Goal: Check status: Check status

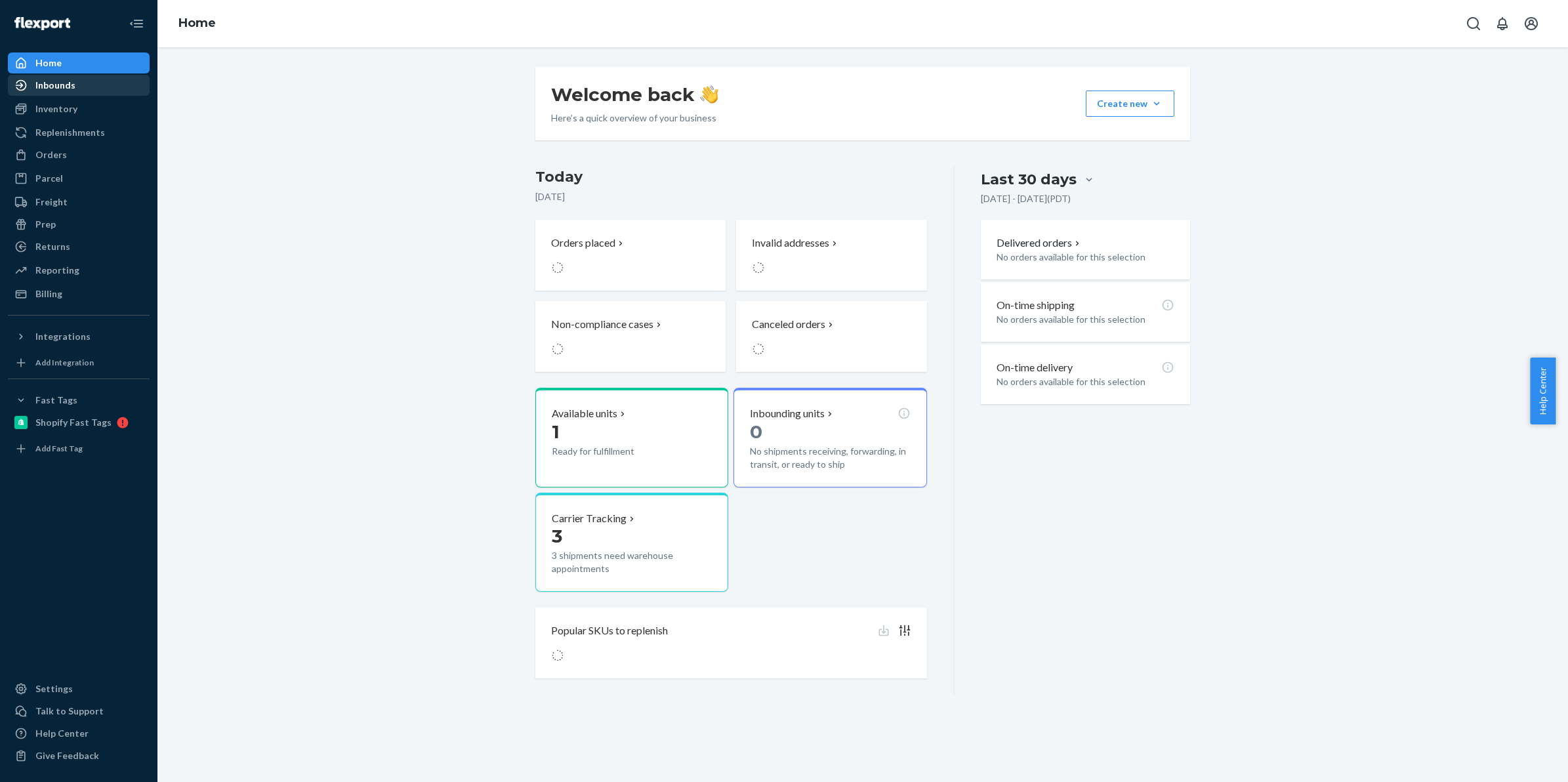
click at [46, 83] on div "Inbounds" at bounding box center [56, 85] width 40 height 13
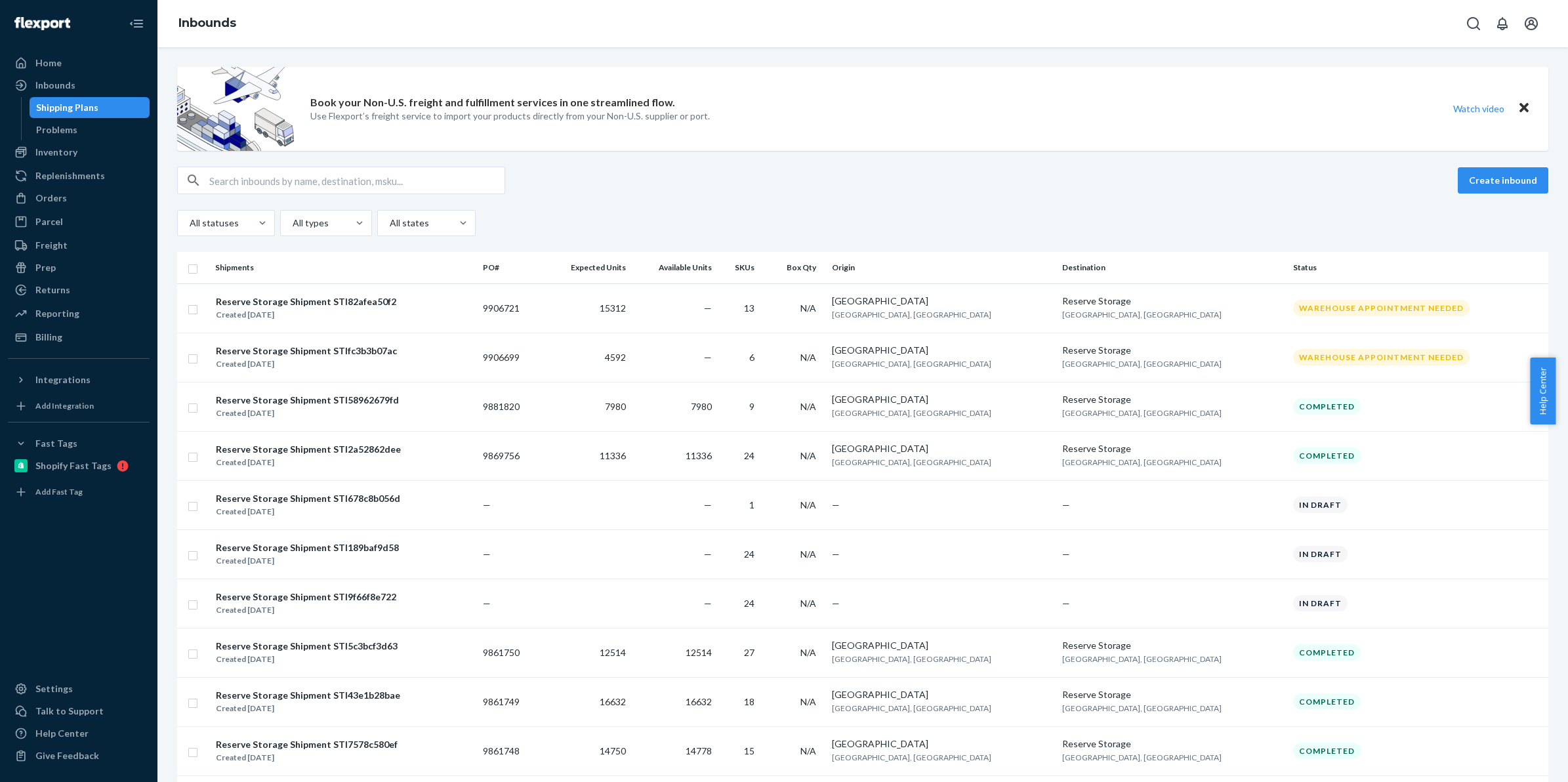
click at [421, 175] on input "text" at bounding box center [357, 180] width 295 height 26
paste input "683367"
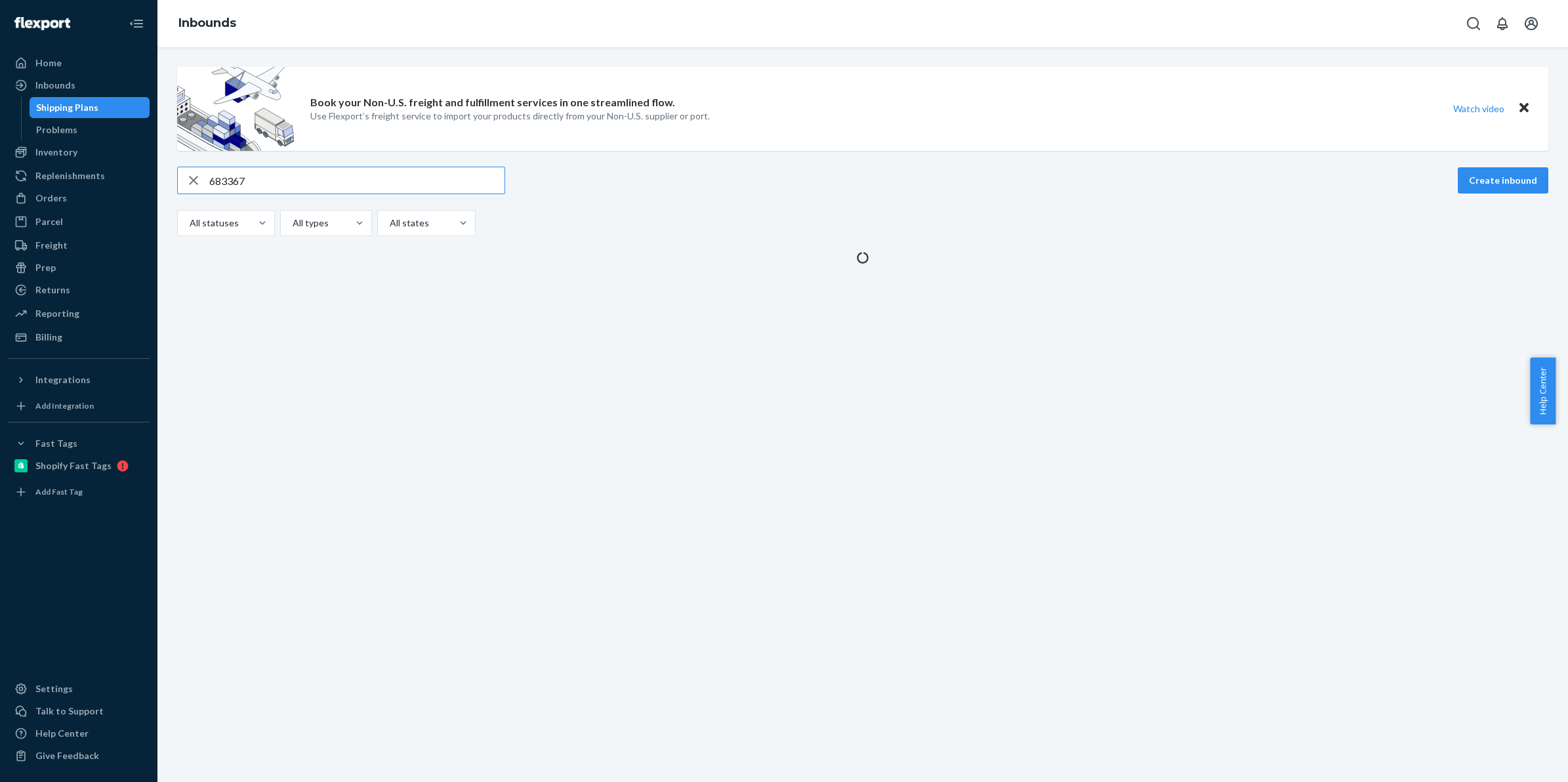
type input "683367"
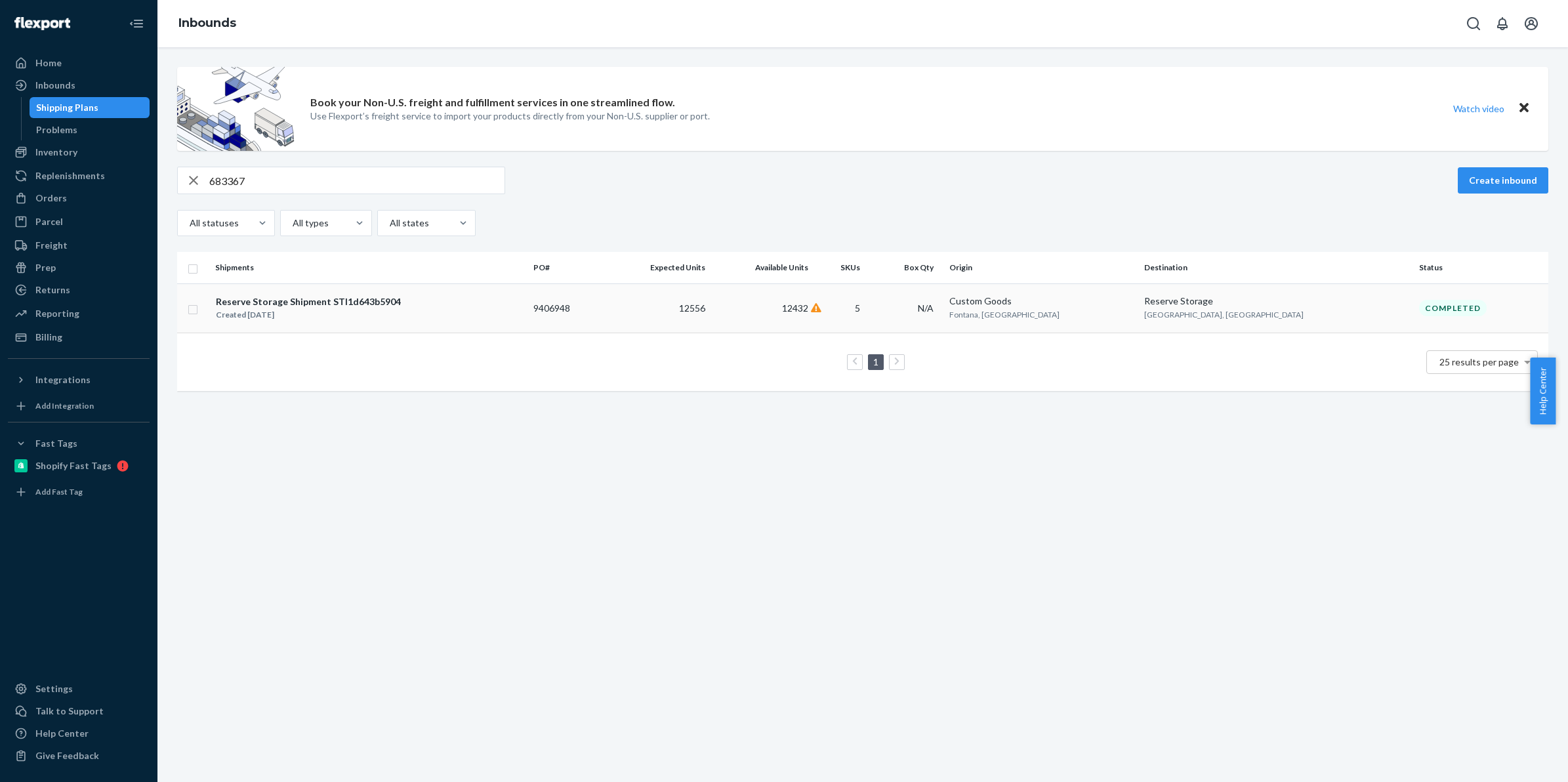
click at [336, 299] on div "Reserve Storage Shipment STI1d643b5904" at bounding box center [309, 302] width 185 height 13
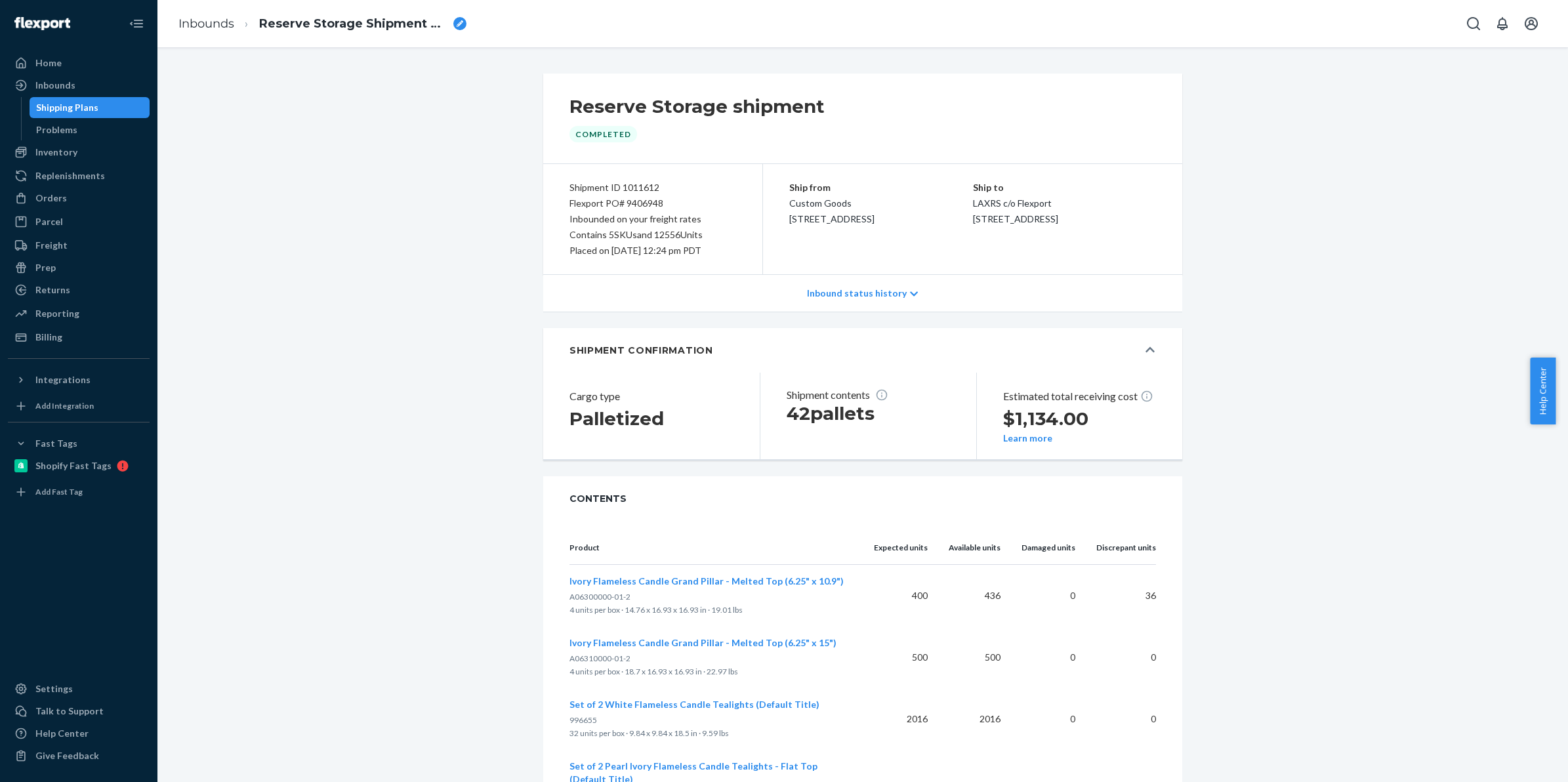
click at [64, 108] on div "Shipping Plans" at bounding box center [67, 108] width 62 height 13
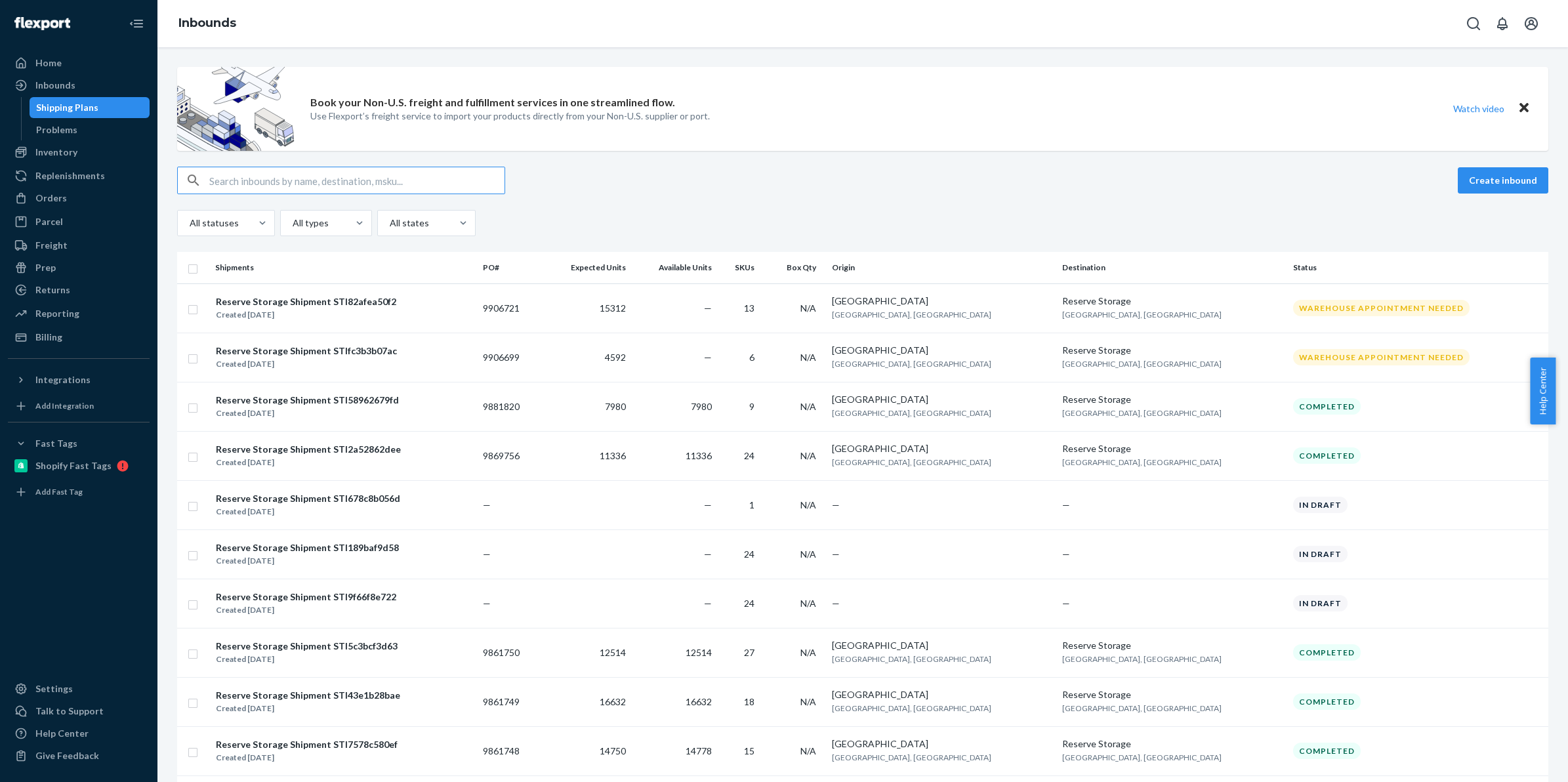
click at [229, 185] on input "text" at bounding box center [357, 180] width 295 height 26
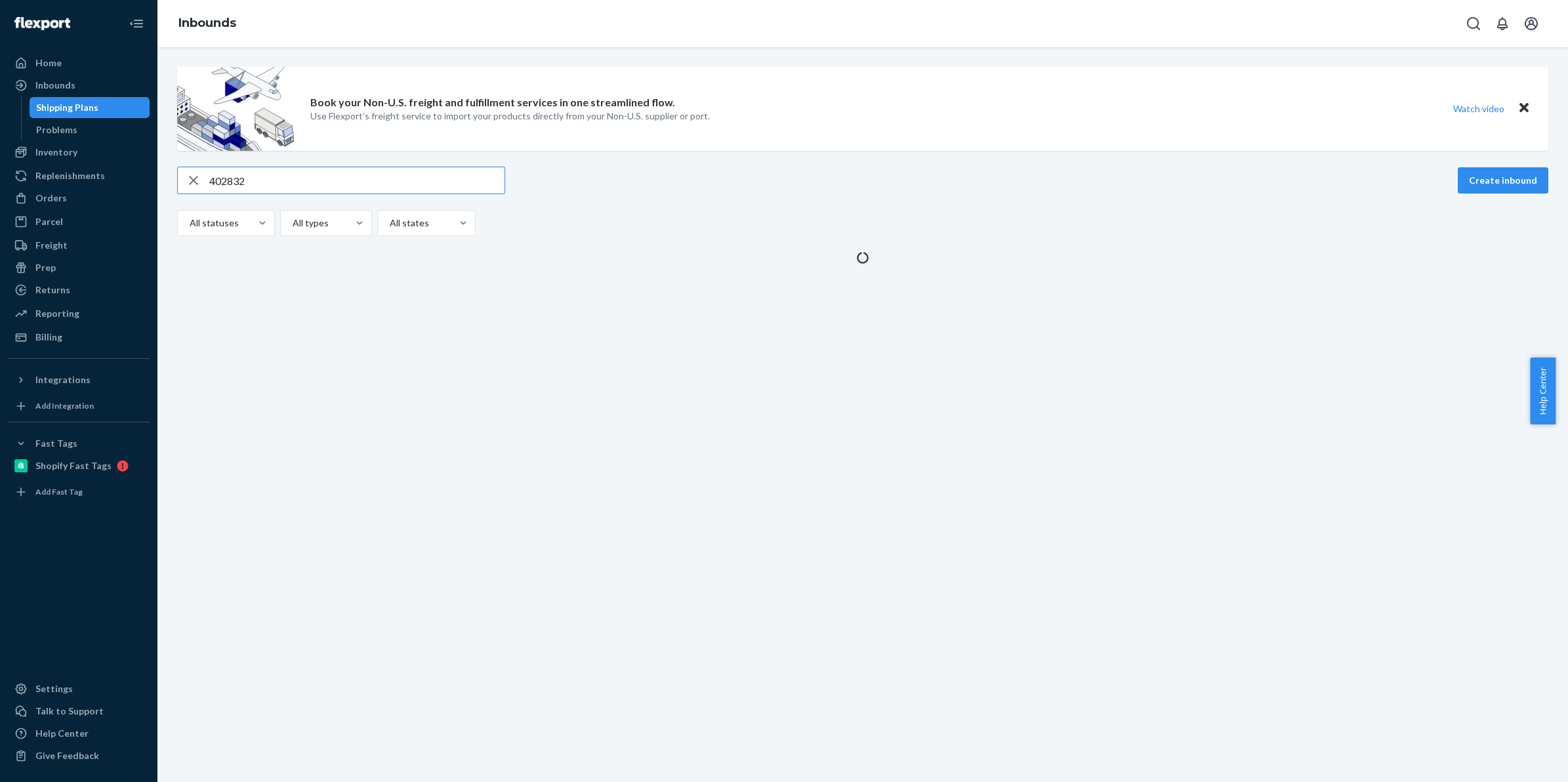
type input "402832"
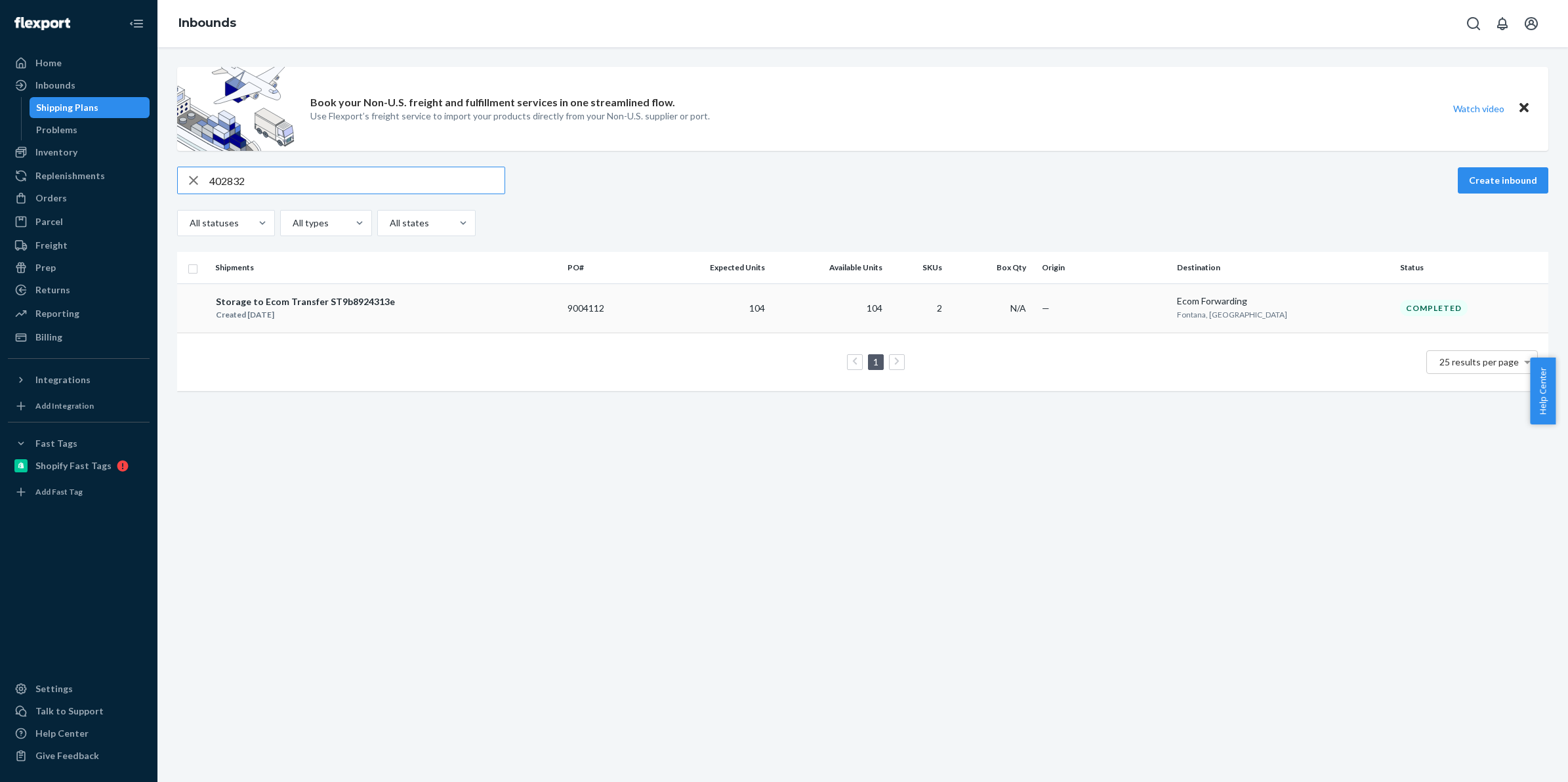
click at [361, 303] on div "Storage to Ecom Transfer ST9b8924313e" at bounding box center [305, 302] width 179 height 13
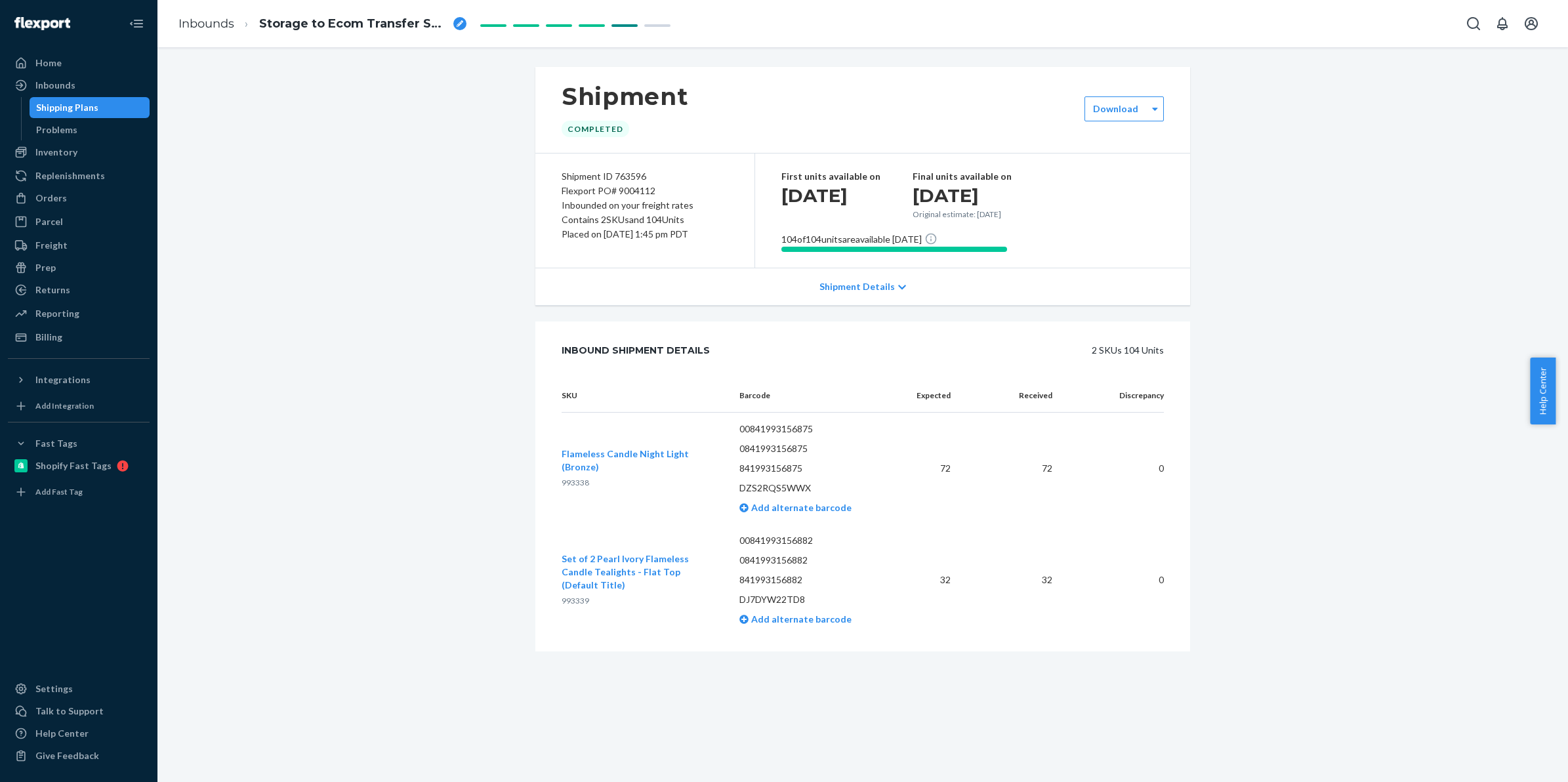
click at [389, 171] on div "Shipment Completed Download Shipment ID 763596 Flexport PO# 9004112 Inbounded o…" at bounding box center [863, 380] width 1391 height 627
